Goal: Task Accomplishment & Management: Manage account settings

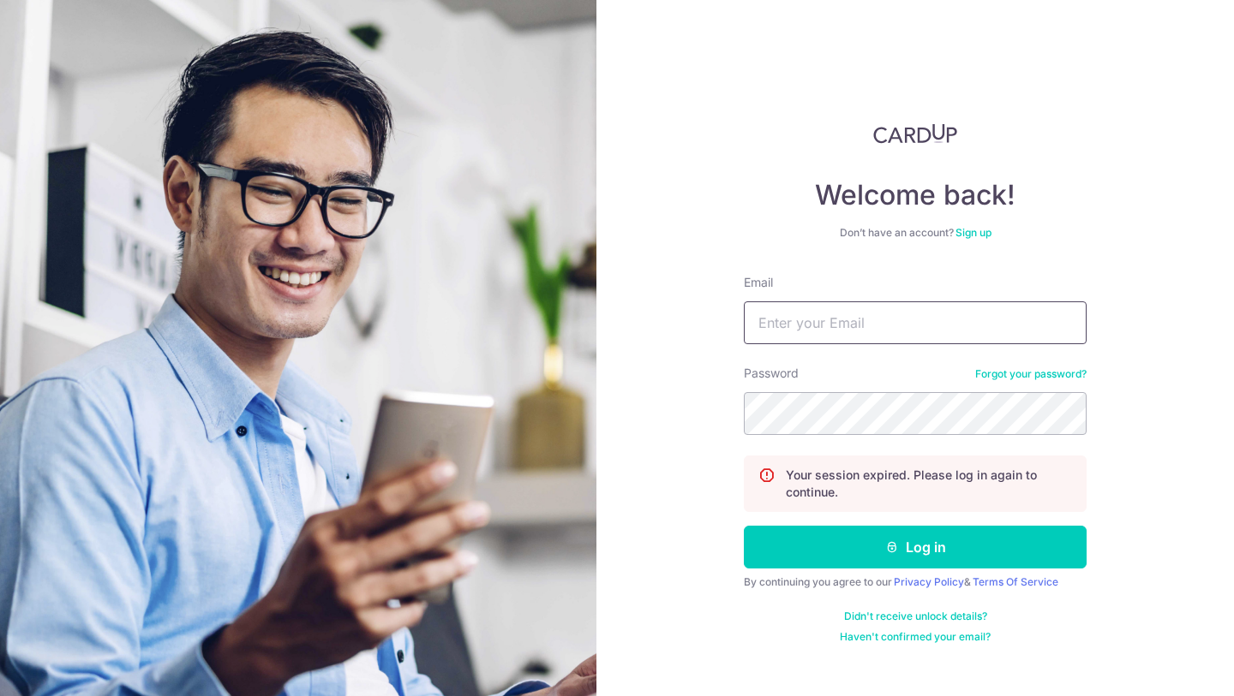
click at [845, 326] on input "Email" at bounding box center [915, 323] width 343 height 43
type input "hello.leexe@gmail.com"
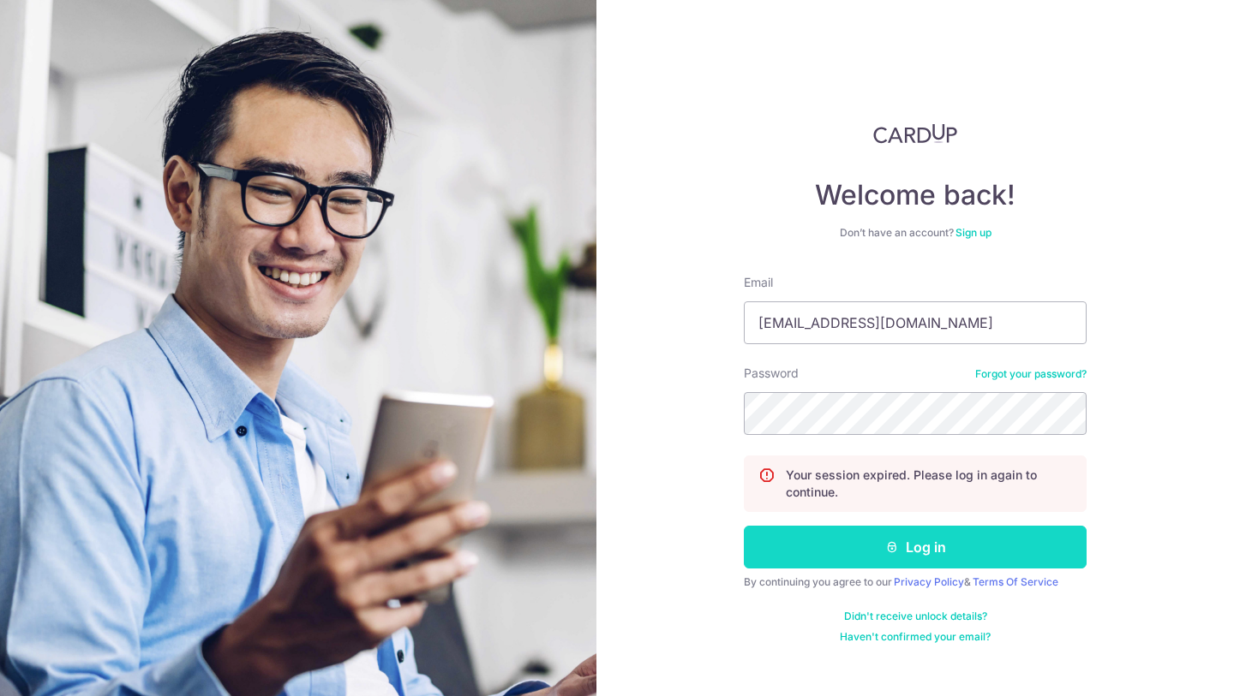
click at [907, 549] on button "Log in" at bounding box center [915, 547] width 343 height 43
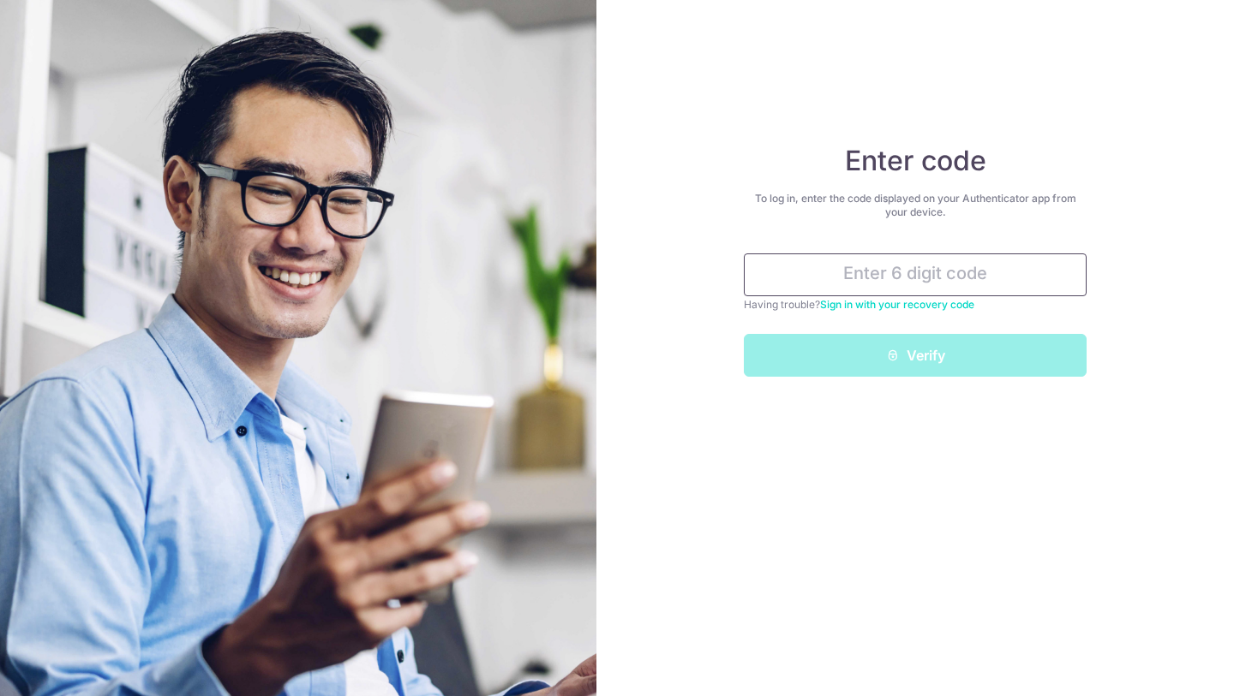
click at [895, 263] on input "text" at bounding box center [915, 275] width 343 height 43
